Goal: Information Seeking & Learning: Learn about a topic

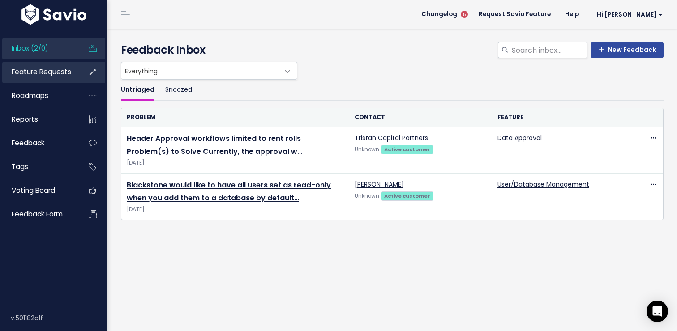
click at [71, 68] on link "Feature Requests" at bounding box center [38, 72] width 72 height 21
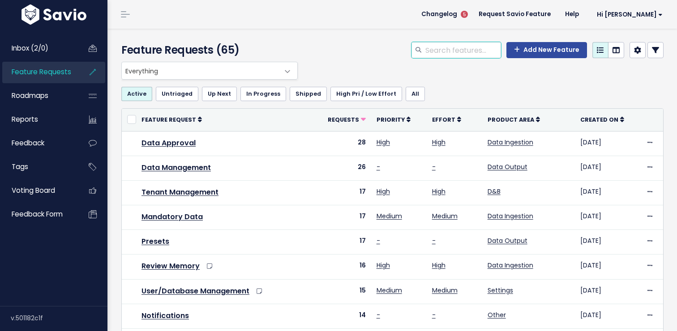
click at [463, 49] on input "search" at bounding box center [463, 50] width 77 height 16
type input "permissions"
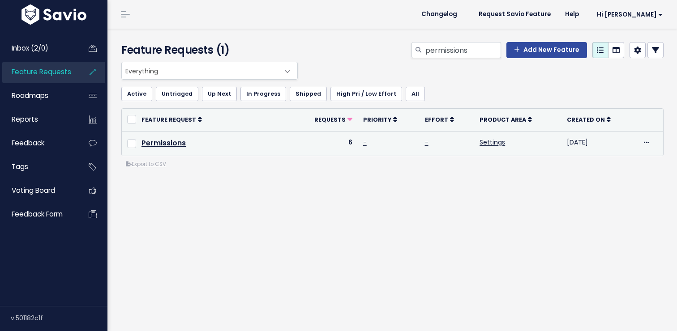
click at [192, 141] on td "Permissions" at bounding box center [213, 143] width 155 height 25
click at [176, 142] on link "Permissions" at bounding box center [164, 143] width 44 height 10
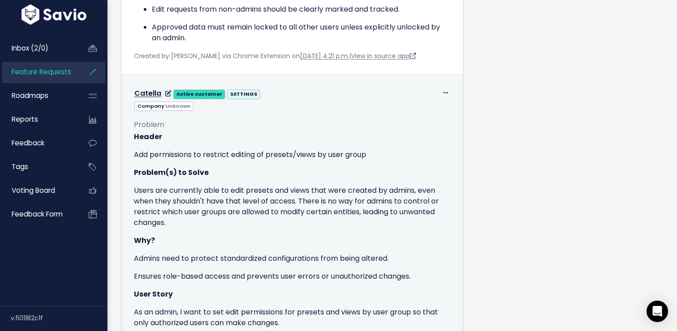
scroll to position [717, 0]
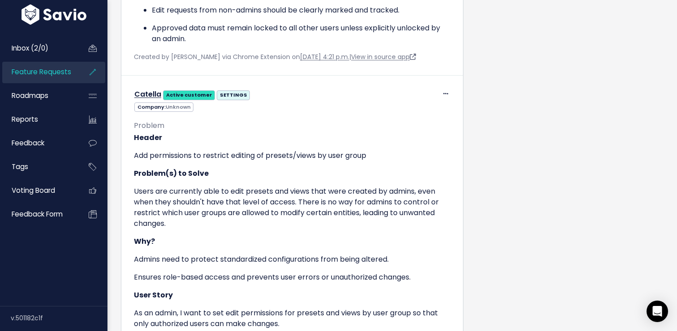
click at [64, 73] on span "Feature Requests" at bounding box center [42, 71] width 60 height 9
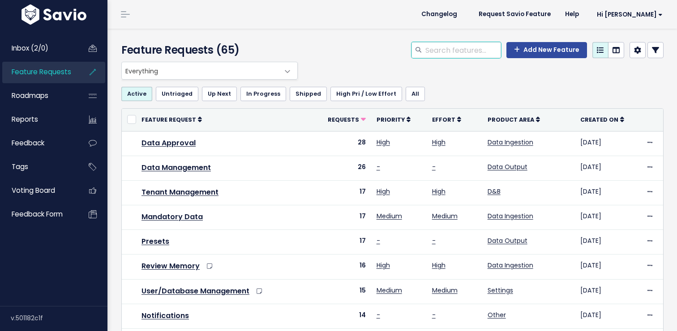
click at [487, 47] on input "search" at bounding box center [463, 50] width 77 height 16
type input "permissions"
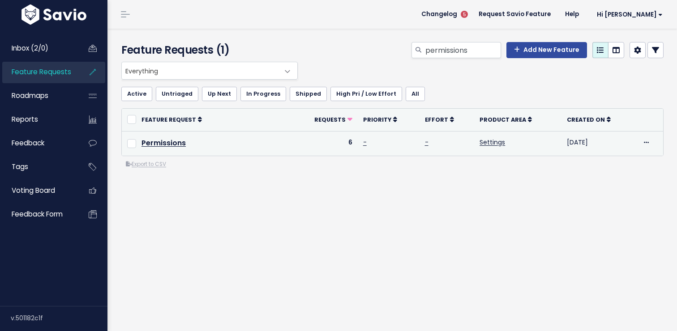
click at [205, 146] on td "Permissions" at bounding box center [213, 143] width 155 height 25
click at [183, 148] on link "Permissions" at bounding box center [164, 143] width 44 height 10
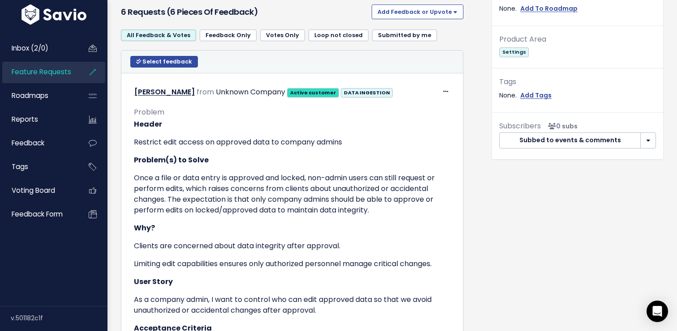
scroll to position [293, 0]
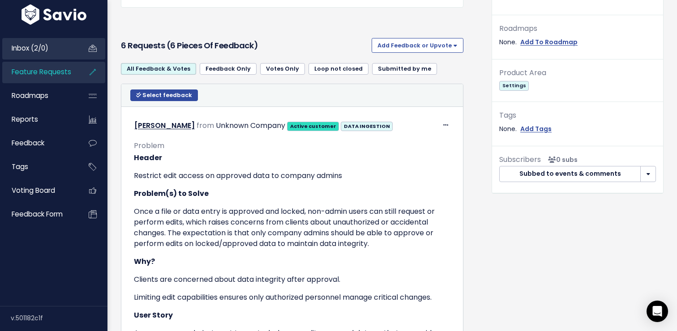
click at [58, 43] on link "Inbox (2/0)" at bounding box center [38, 48] width 72 height 21
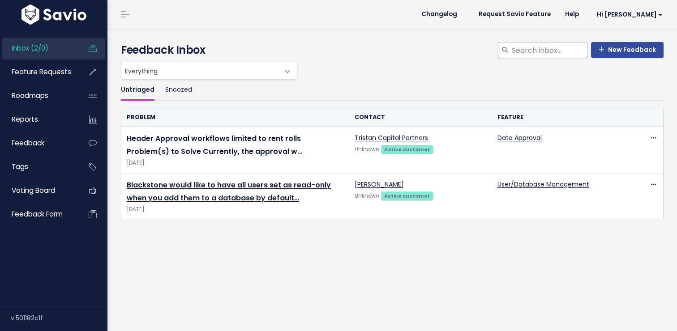
click at [510, 44] on div at bounding box center [504, 50] width 13 height 16
click at [521, 46] on input "search" at bounding box center [549, 50] width 77 height 16
type input "notifications"
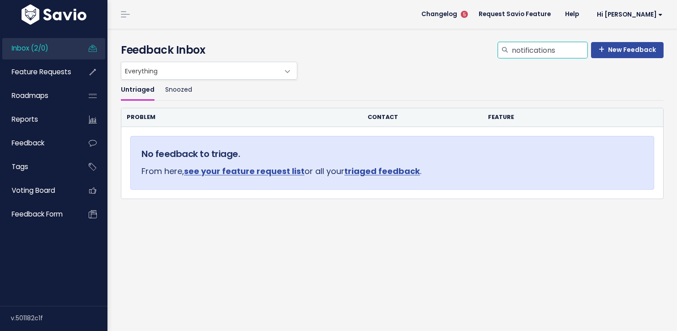
click at [544, 53] on input "notifications" at bounding box center [549, 50] width 77 height 16
type input "notifications"
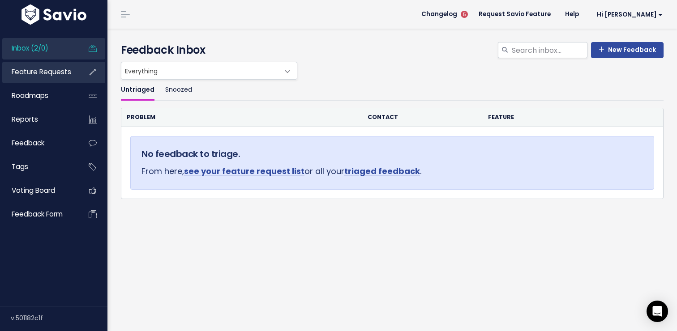
click at [58, 77] on span "Feature Requests" at bounding box center [42, 71] width 60 height 9
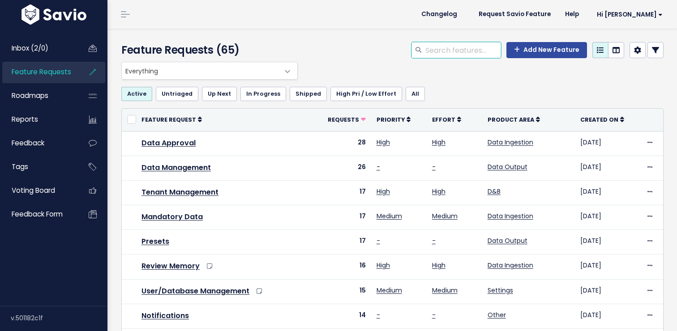
click at [459, 54] on input "search" at bounding box center [463, 50] width 77 height 16
type input "notifications"
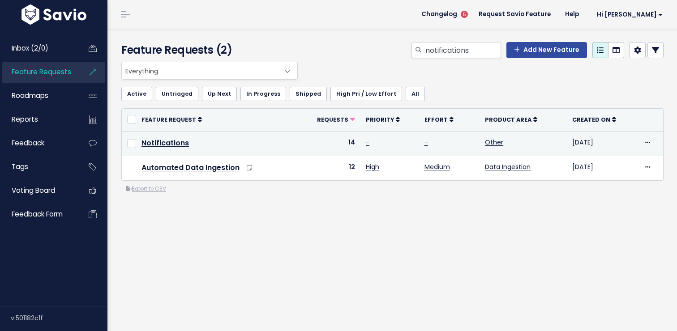
click at [180, 148] on td "Notifications" at bounding box center [216, 143] width 161 height 25
click at [178, 147] on link "Notifications" at bounding box center [165, 143] width 47 height 10
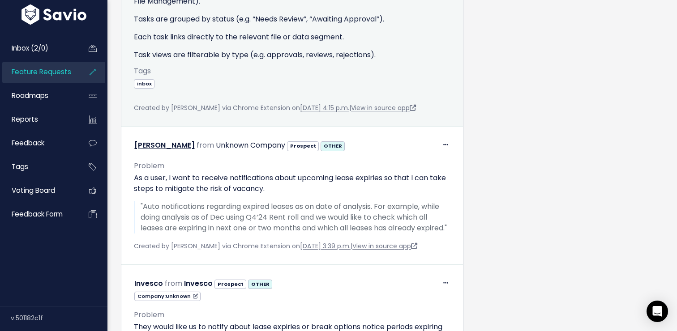
scroll to position [645, 0]
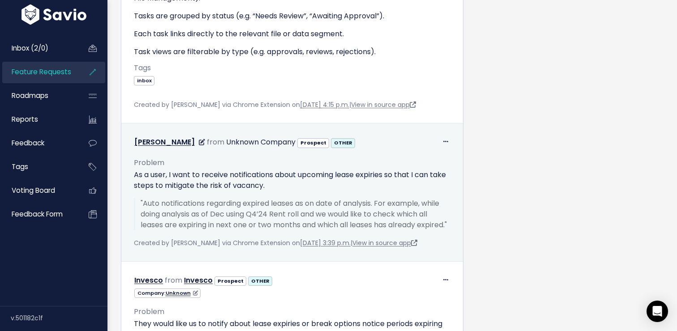
drag, startPoint x: 219, startPoint y: 146, endPoint x: 221, endPoint y: 165, distance: 19.8
click at [221, 170] on p "As a user, I want to receive notifications about upcoming lease expiries so tha…" at bounding box center [292, 180] width 317 height 21
drag, startPoint x: 221, startPoint y: 165, endPoint x: 221, endPoint y: 159, distance: 5.8
click at [221, 170] on p "As a user, I want to receive notifications about upcoming lease expiries so tha…" at bounding box center [292, 180] width 317 height 21
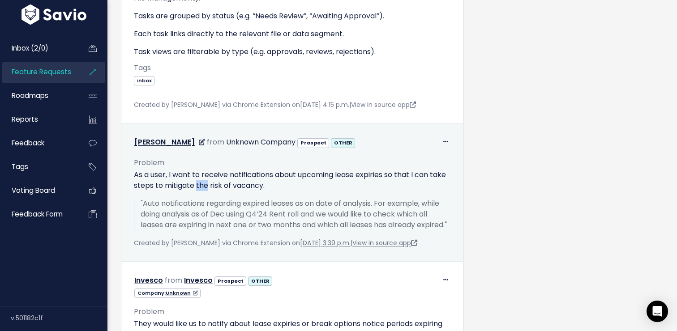
click at [221, 170] on p "As a user, I want to receive notifications about upcoming lease expiries so tha…" at bounding box center [292, 180] width 317 height 21
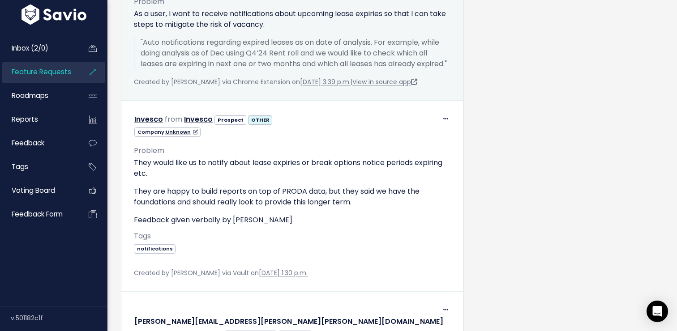
scroll to position [812, 0]
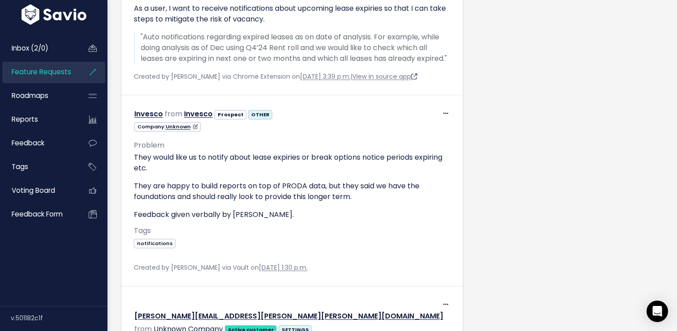
click at [73, 75] on link "Feature Requests" at bounding box center [38, 72] width 72 height 21
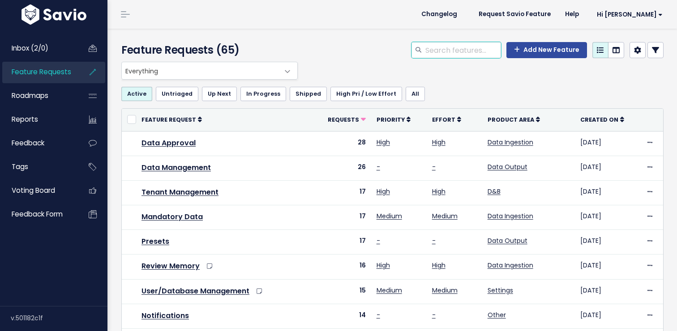
click at [454, 53] on input "search" at bounding box center [463, 50] width 77 height 16
type input "processing"
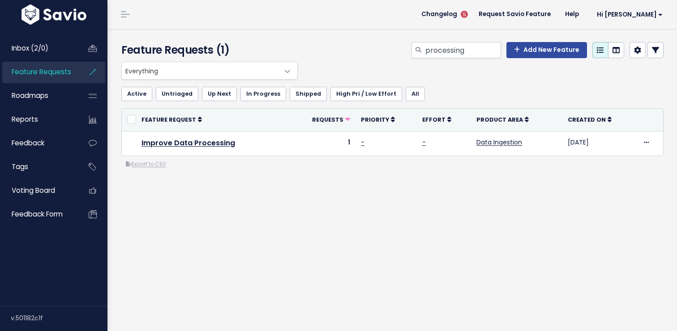
click at [447, 41] on div "Feature Requests (1) processing Add New Feature" at bounding box center [390, 45] width 567 height 33
click at [443, 48] on input "processing" at bounding box center [463, 50] width 77 height 16
click at [457, 14] on span "Changelog" at bounding box center [439, 14] width 36 height 6
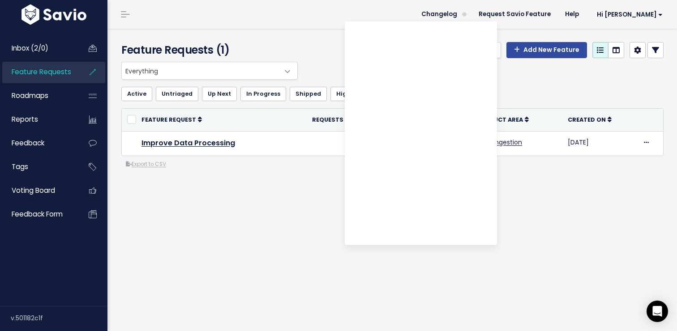
click at [332, 26] on header "Changelog Request Savio Feature Help Hi Christian Vault Settings My Settings In…" at bounding box center [392, 14] width 570 height 29
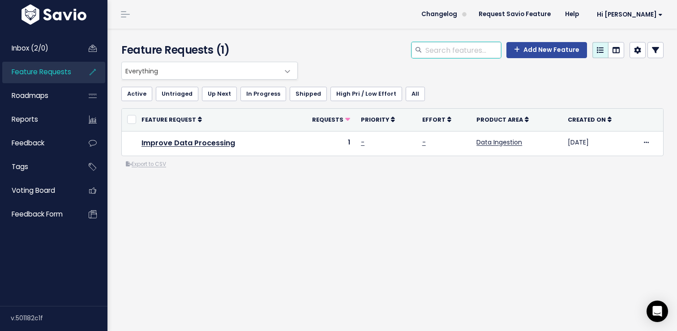
click at [438, 46] on input "search" at bounding box center [463, 50] width 77 height 16
type input "f"
type input "a"
type input "f"
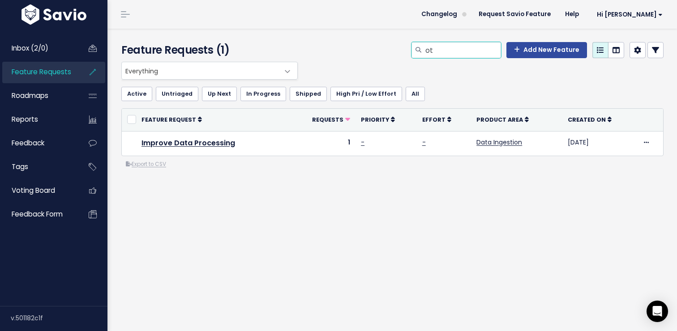
type input "o"
type input "notifications"
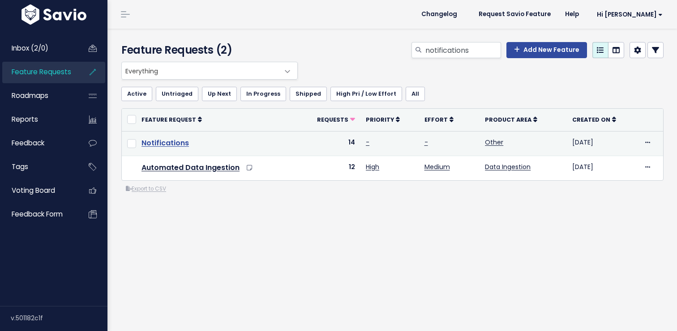
click at [187, 141] on link "Notifications" at bounding box center [165, 143] width 47 height 10
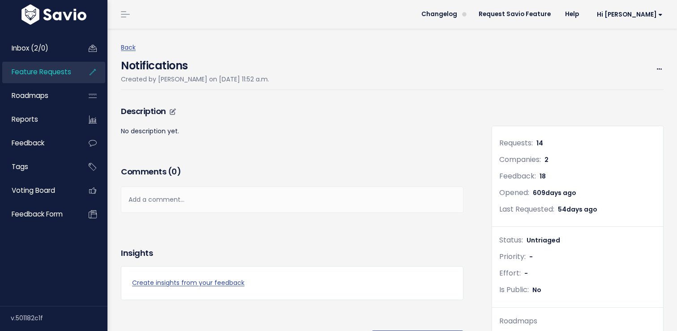
click at [175, 126] on div "Description" at bounding box center [292, 114] width 343 height 22
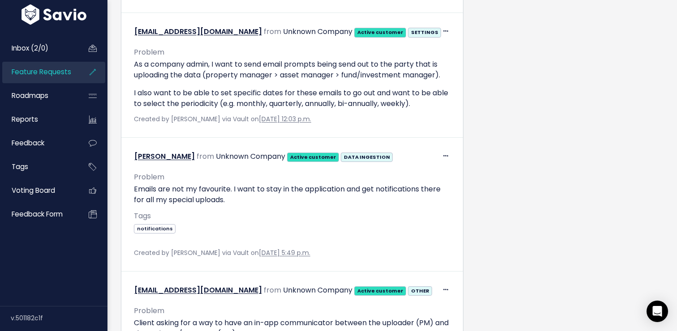
scroll to position [1555, 0]
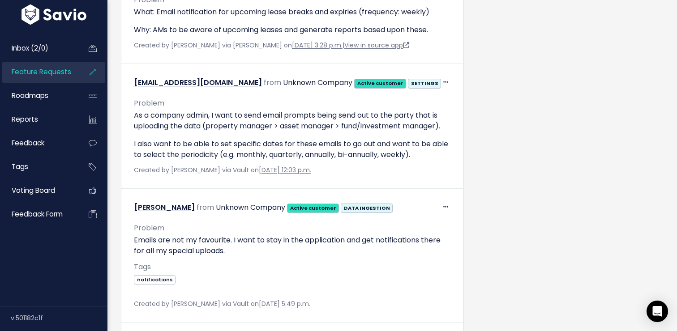
click at [46, 64] on link "Feature Requests" at bounding box center [38, 72] width 72 height 21
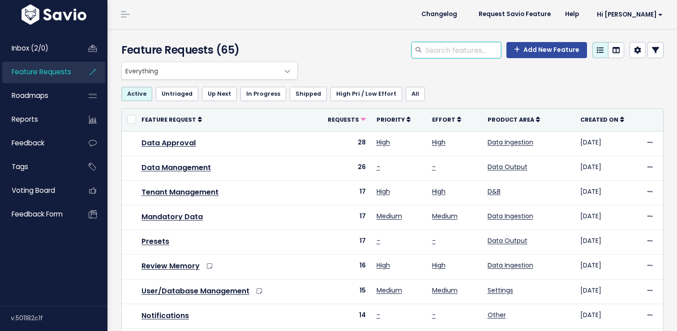
click at [452, 45] on input "search" at bounding box center [463, 50] width 77 height 16
type input "usa"
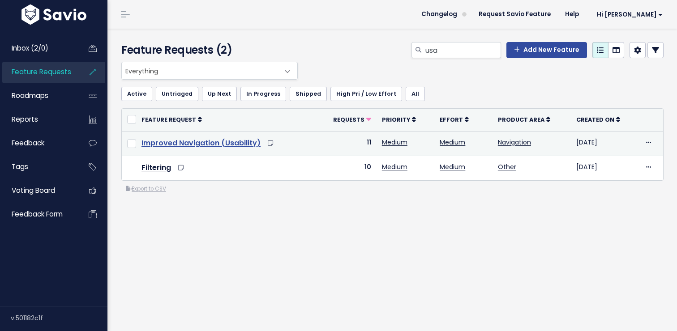
click at [230, 138] on link "Improved Navigation (Usability)" at bounding box center [201, 143] width 119 height 10
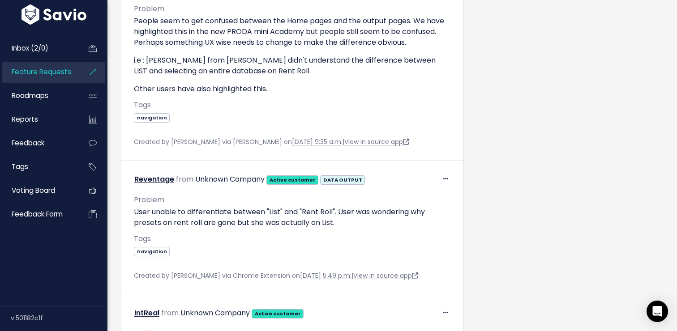
scroll to position [2375, 0]
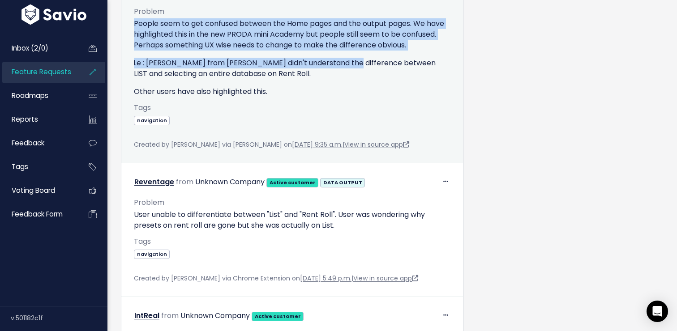
drag, startPoint x: 349, startPoint y: 93, endPoint x: 351, endPoint y: 43, distance: 49.3
click at [351, 43] on div "Problem People seem to get confused between the Home pages and the output pages…" at bounding box center [292, 51] width 317 height 92
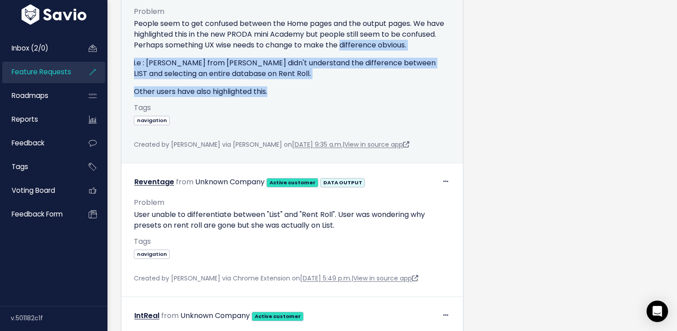
drag, startPoint x: 342, startPoint y: 69, endPoint x: 339, endPoint y: 126, distance: 56.9
click at [339, 126] on div "Problem People seem to get confused between the Home pages and the output pages…" at bounding box center [292, 68] width 317 height 141
drag, startPoint x: 339, startPoint y: 126, endPoint x: 345, endPoint y: 71, distance: 55.9
click at [345, 71] on div "Problem People seem to get confused between the Home pages and the output pages…" at bounding box center [292, 68] width 317 height 141
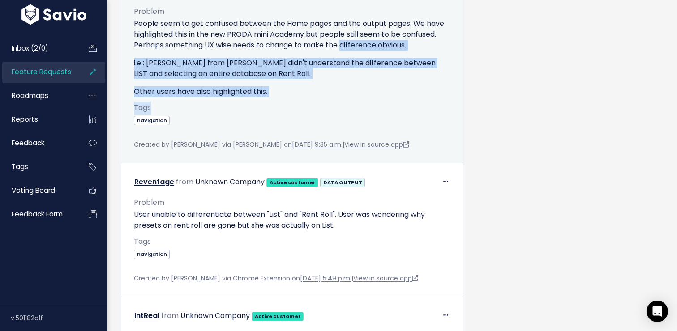
click at [345, 51] on p "People seem to get confused between the Home pages and the output pages. We hav…" at bounding box center [292, 34] width 317 height 32
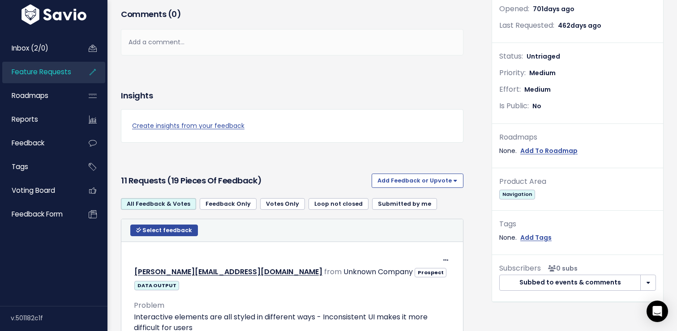
scroll to position [149, 0]
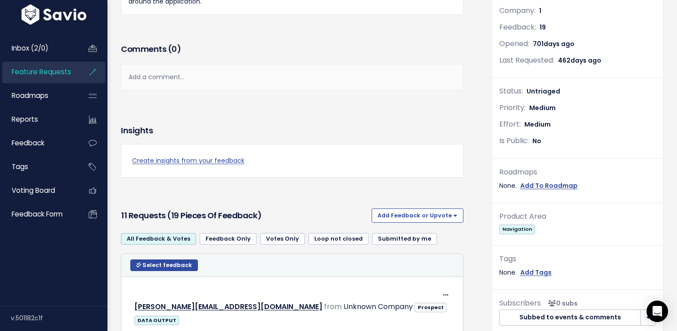
click at [49, 75] on span "Feature Requests" at bounding box center [42, 71] width 60 height 9
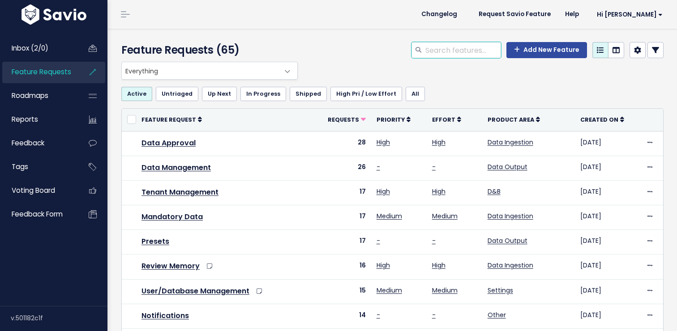
click at [453, 45] on input "search" at bounding box center [463, 50] width 77 height 16
type input "process"
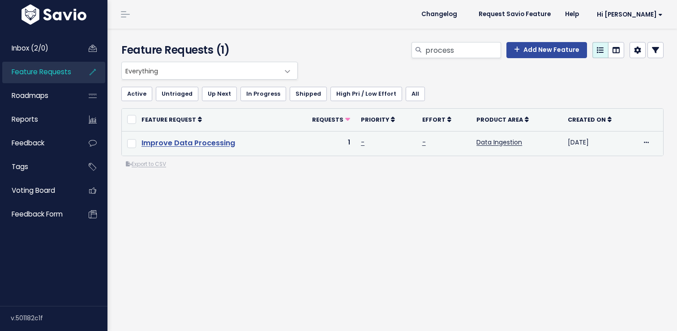
click at [219, 139] on link "Improve Data Processing" at bounding box center [189, 143] width 94 height 10
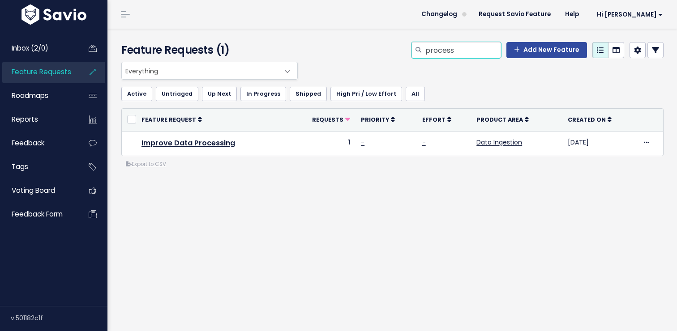
click at [450, 47] on input "process" at bounding box center [463, 50] width 77 height 16
type input "file"
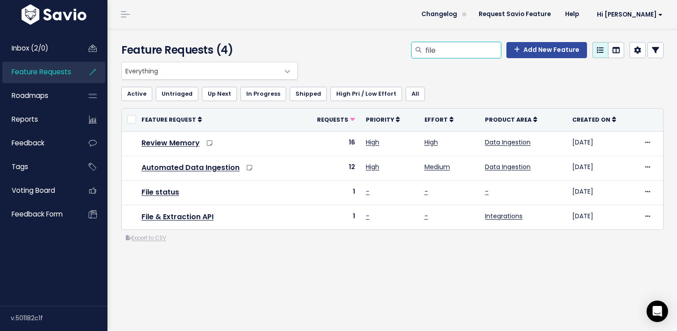
click at [438, 47] on input "file" at bounding box center [463, 50] width 77 height 16
type input "notifications"
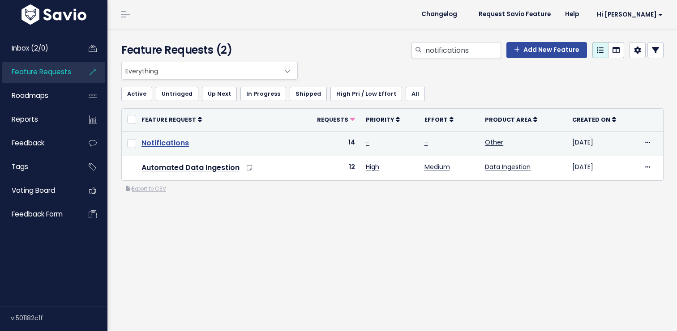
click at [169, 145] on link "Notifications" at bounding box center [165, 143] width 47 height 10
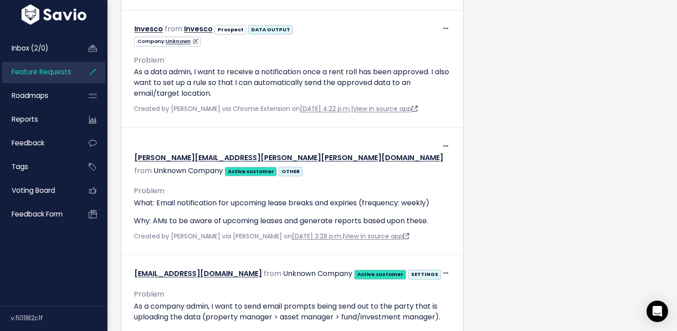
scroll to position [1366, 0]
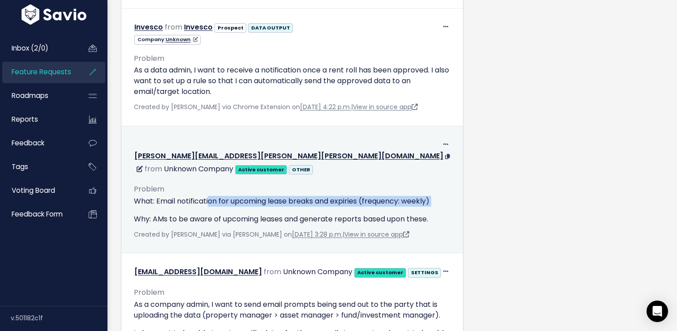
drag, startPoint x: 208, startPoint y: 137, endPoint x: 208, endPoint y: 155, distance: 18.8
click at [208, 196] on div "What: Email notification for upcoming lease breaks and expiries (frequency: wee…" at bounding box center [292, 210] width 317 height 29
click at [208, 214] on p "Why: AMs to be aware of upcoming leases and generate reports based upon these." at bounding box center [292, 219] width 317 height 11
drag, startPoint x: 208, startPoint y: 155, endPoint x: 209, endPoint y: 136, distance: 19.3
click at [209, 196] on div "What: Email notification for upcoming lease breaks and expiries (frequency: wee…" at bounding box center [292, 210] width 317 height 29
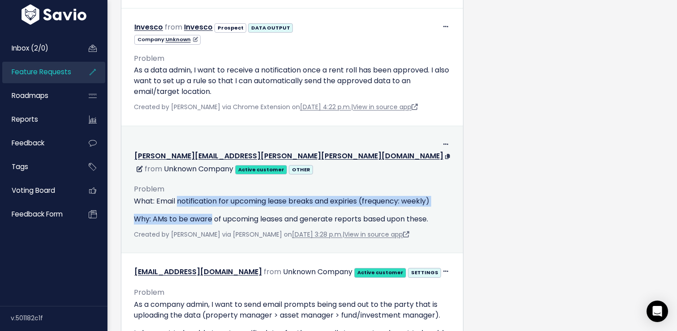
click at [209, 196] on p "What: Email notification for upcoming lease breaks and expiries (frequency: wee…" at bounding box center [292, 201] width 317 height 11
drag, startPoint x: 209, startPoint y: 136, endPoint x: 209, endPoint y: 163, distance: 26.9
click at [209, 196] on div "What: Email notification for upcoming lease breaks and expiries (frequency: wee…" at bounding box center [292, 210] width 317 height 29
click at [209, 214] on p "Why: AMs to be aware of upcoming leases and generate reports based upon these." at bounding box center [292, 219] width 317 height 11
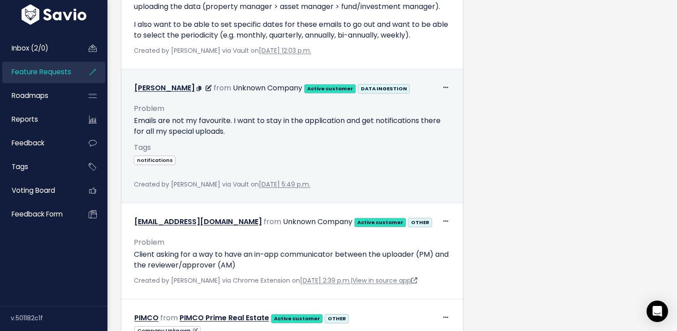
scroll to position [1688, 0]
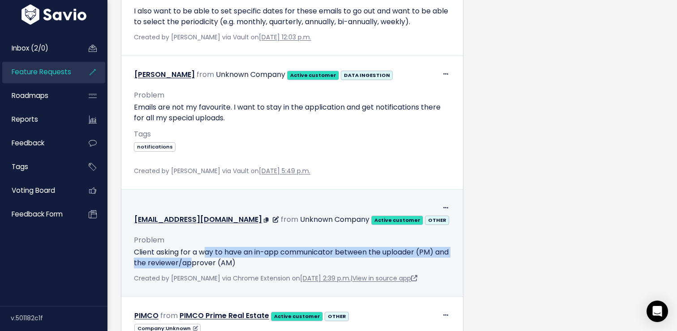
drag, startPoint x: 208, startPoint y: 174, endPoint x: 208, endPoint y: 189, distance: 15.2
click at [208, 247] on p "Client asking for a way to have an in-app communicator between the uploader (PM…" at bounding box center [292, 257] width 317 height 21
drag, startPoint x: 208, startPoint y: 189, endPoint x: 209, endPoint y: 177, distance: 12.1
click at [209, 247] on p "Client asking for a way to have an in-app communicator between the uploader (PM…" at bounding box center [292, 257] width 317 height 21
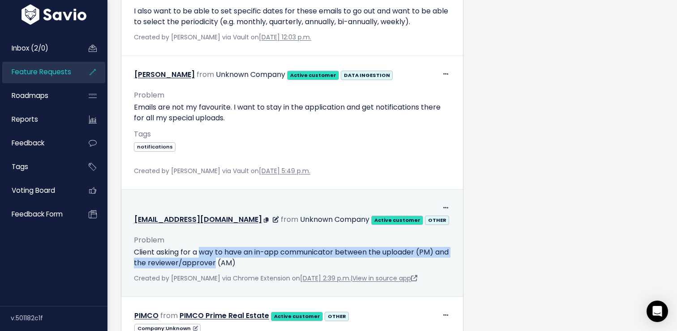
click at [209, 247] on p "Client asking for a way to have an in-app communicator between the uploader (PM…" at bounding box center [292, 257] width 317 height 21
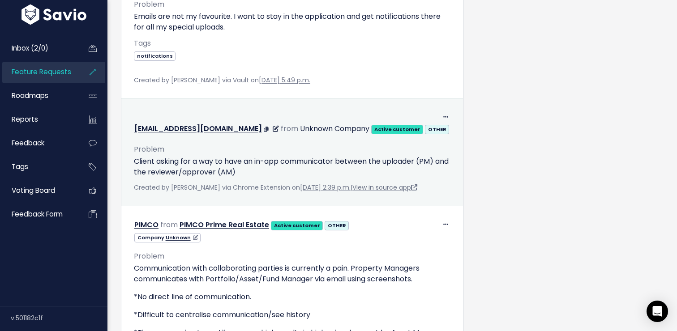
scroll to position [1784, 0]
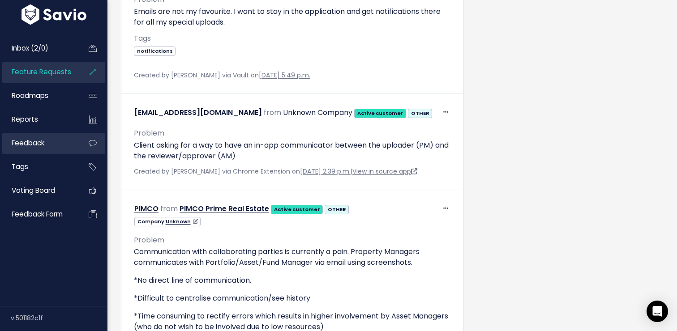
click at [29, 144] on span "Feedback" at bounding box center [28, 142] width 33 height 9
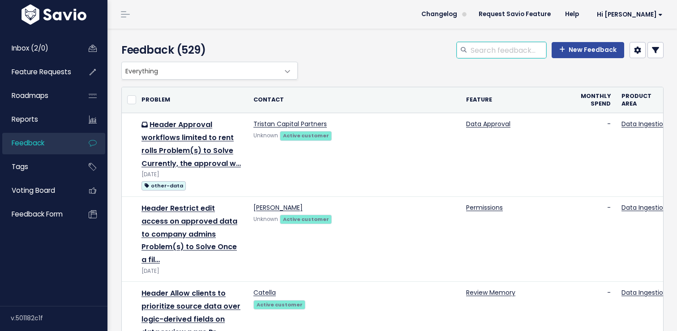
click at [485, 55] on input "search" at bounding box center [508, 50] width 77 height 16
type input "navigation"
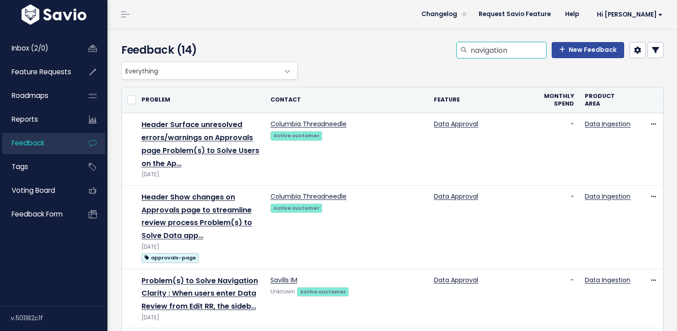
click at [481, 51] on input "navigation" at bounding box center [508, 50] width 77 height 16
type input "difficult"
